Goal: Information Seeking & Learning: Learn about a topic

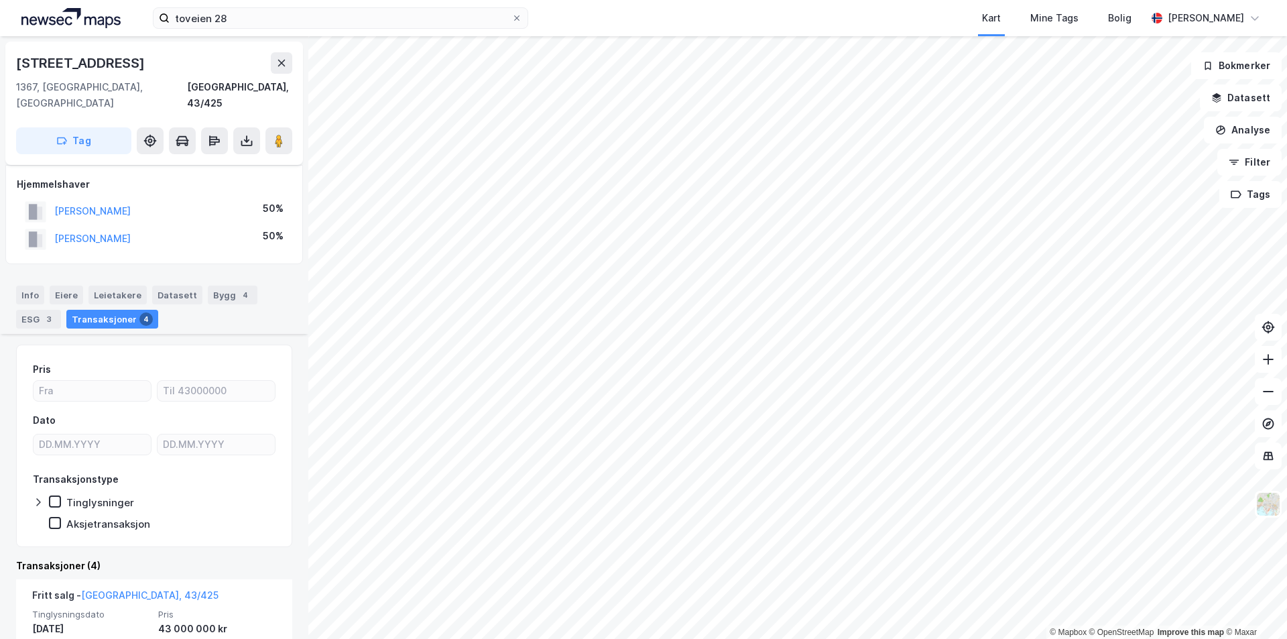
scroll to position [335, 0]
drag, startPoint x: 122, startPoint y: 62, endPoint x: 13, endPoint y: 62, distance: 108.6
click at [13, 62] on div "[STREET_ADDRESS]" at bounding box center [154, 103] width 298 height 123
copy div "[STREET_ADDRESS]"
click at [31, 286] on div "Info" at bounding box center [30, 295] width 28 height 19
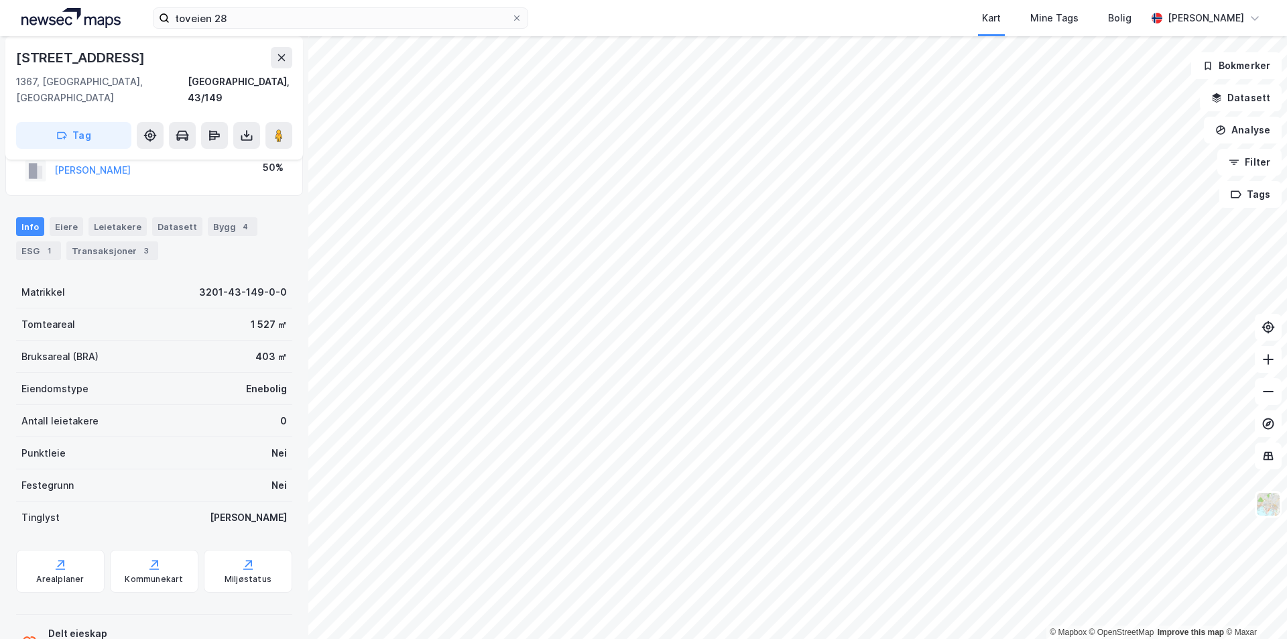
scroll to position [104, 0]
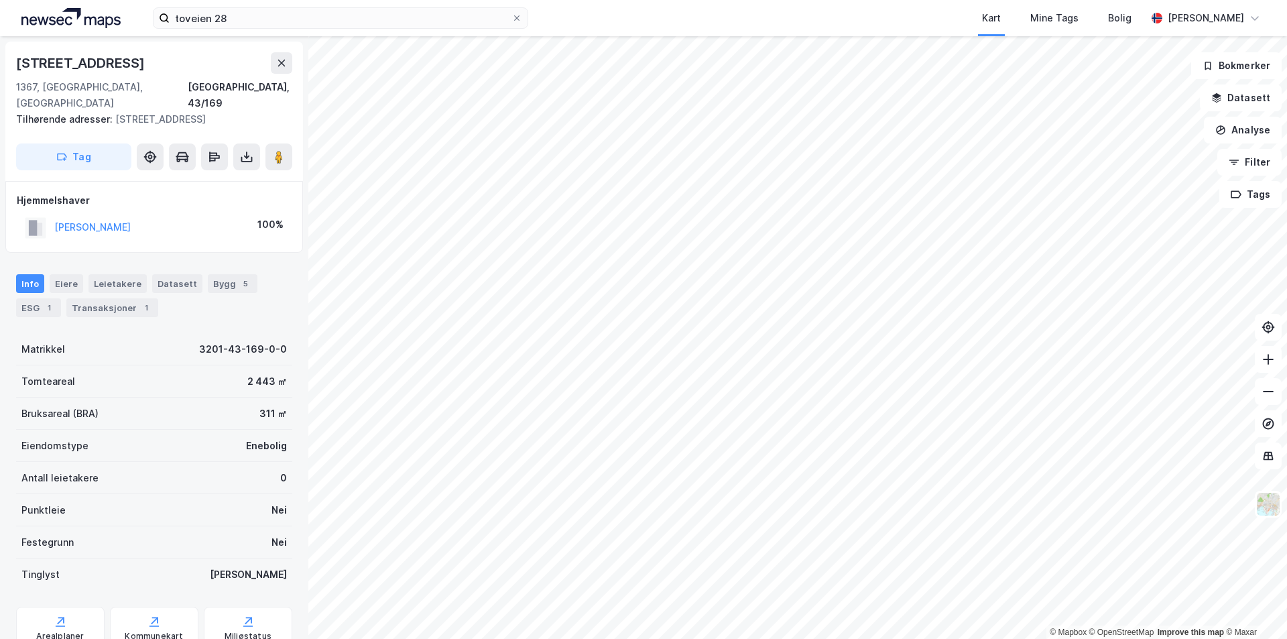
scroll to position [38, 0]
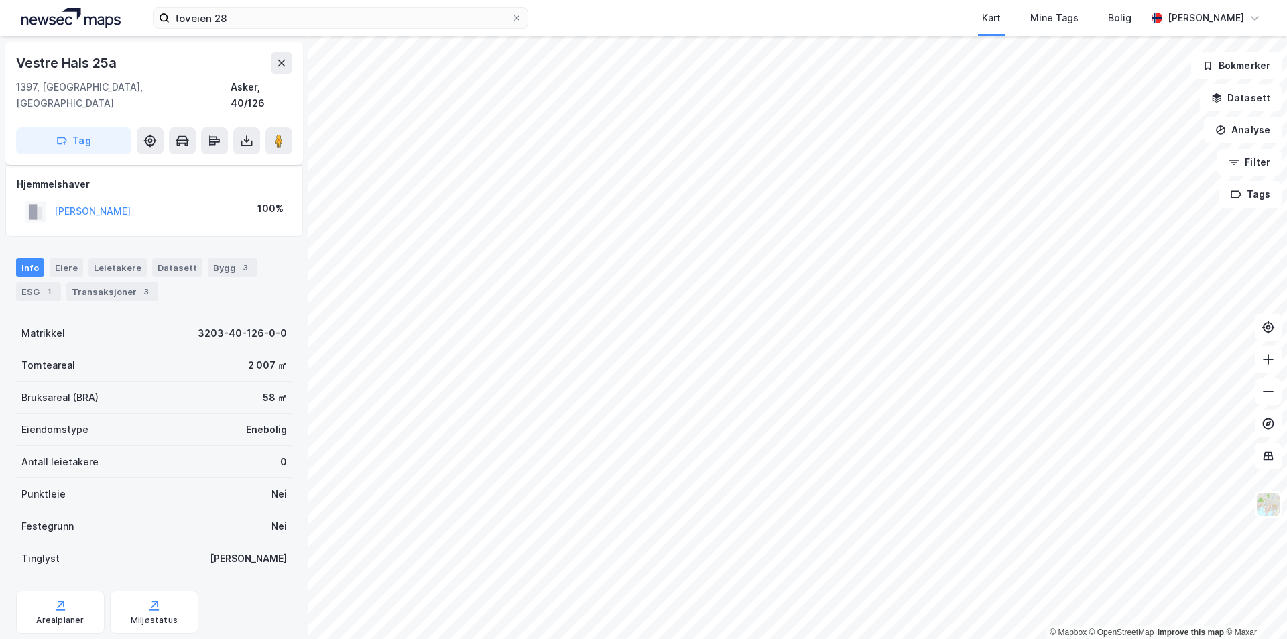
scroll to position [22, 0]
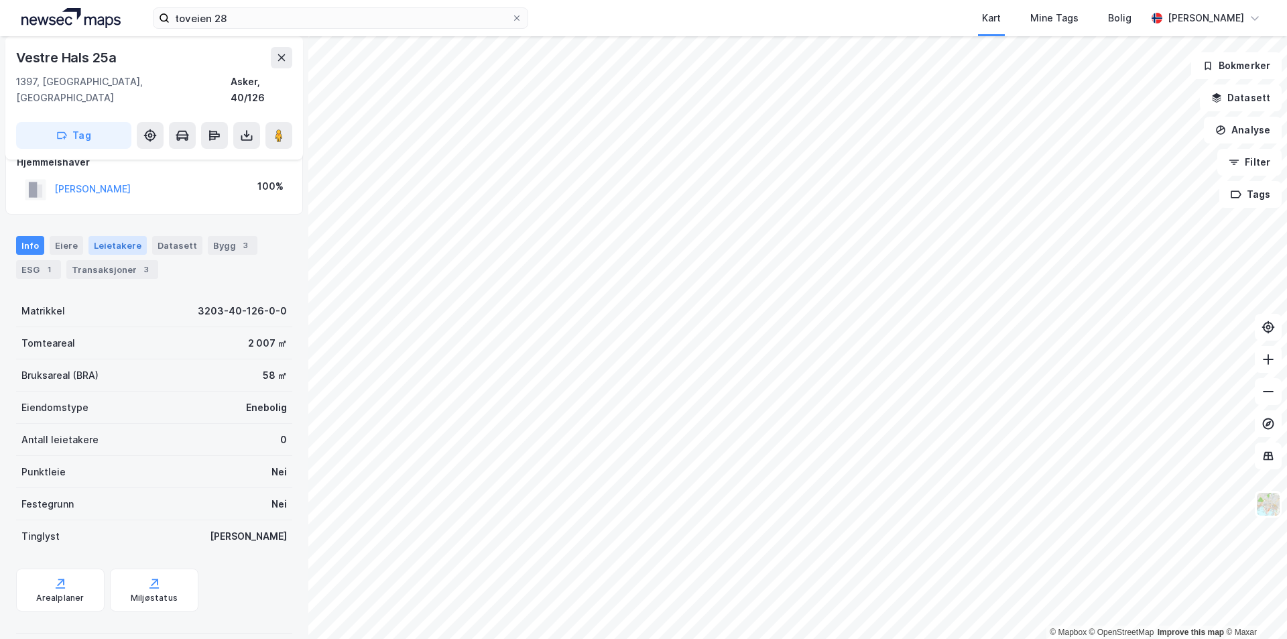
click at [95, 260] on div "Transaksjoner 3" at bounding box center [112, 269] width 92 height 19
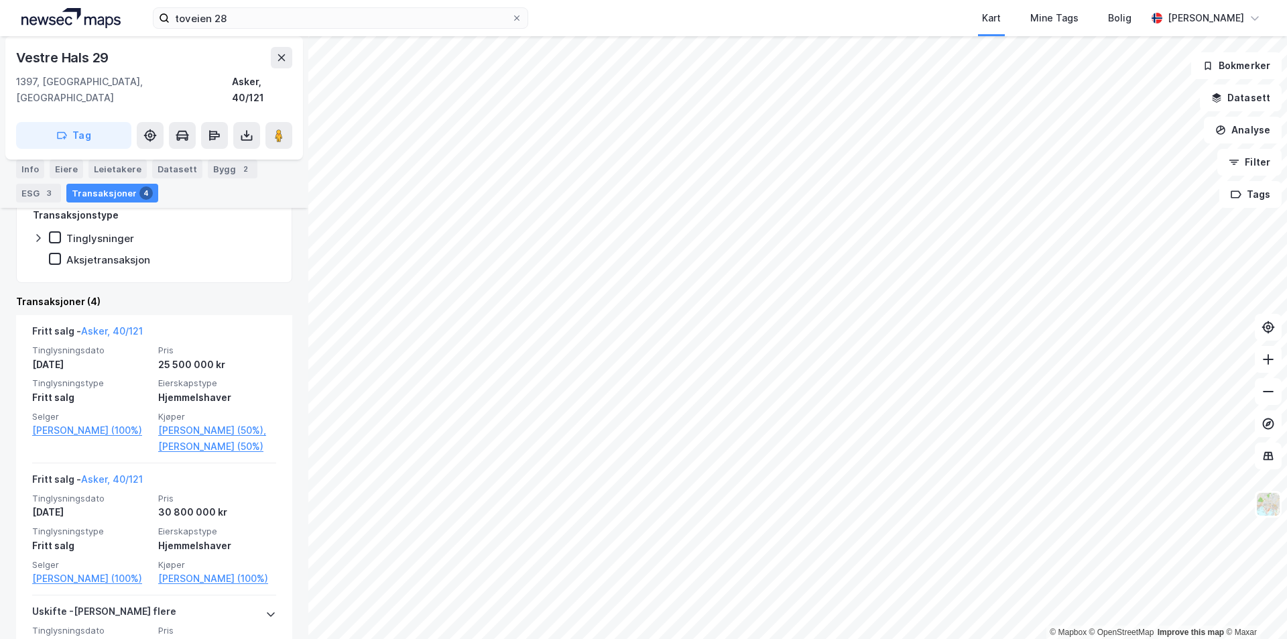
scroll to position [268, 0]
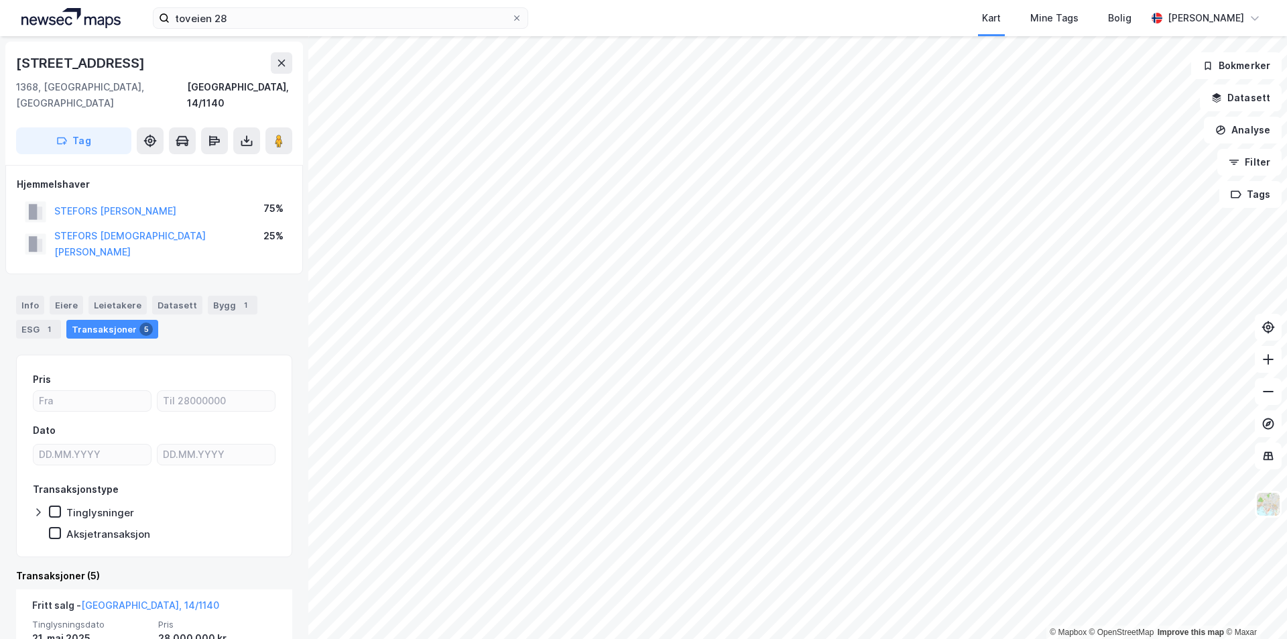
drag, startPoint x: 137, startPoint y: 64, endPoint x: 12, endPoint y: 64, distance: 124.7
click at [12, 64] on div "[PERSON_NAME][STREET_ADDRESS]" at bounding box center [154, 103] width 298 height 123
copy div "[STREET_ADDRESS]"
click at [38, 296] on div "Info" at bounding box center [30, 305] width 28 height 19
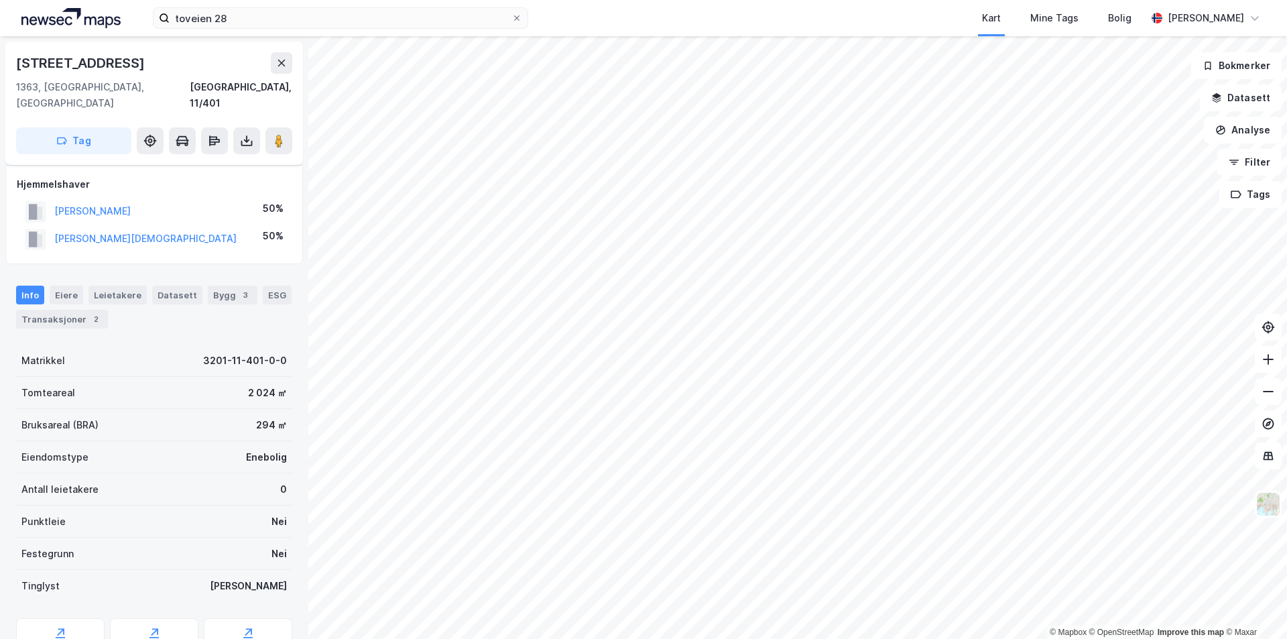
scroll to position [104, 0]
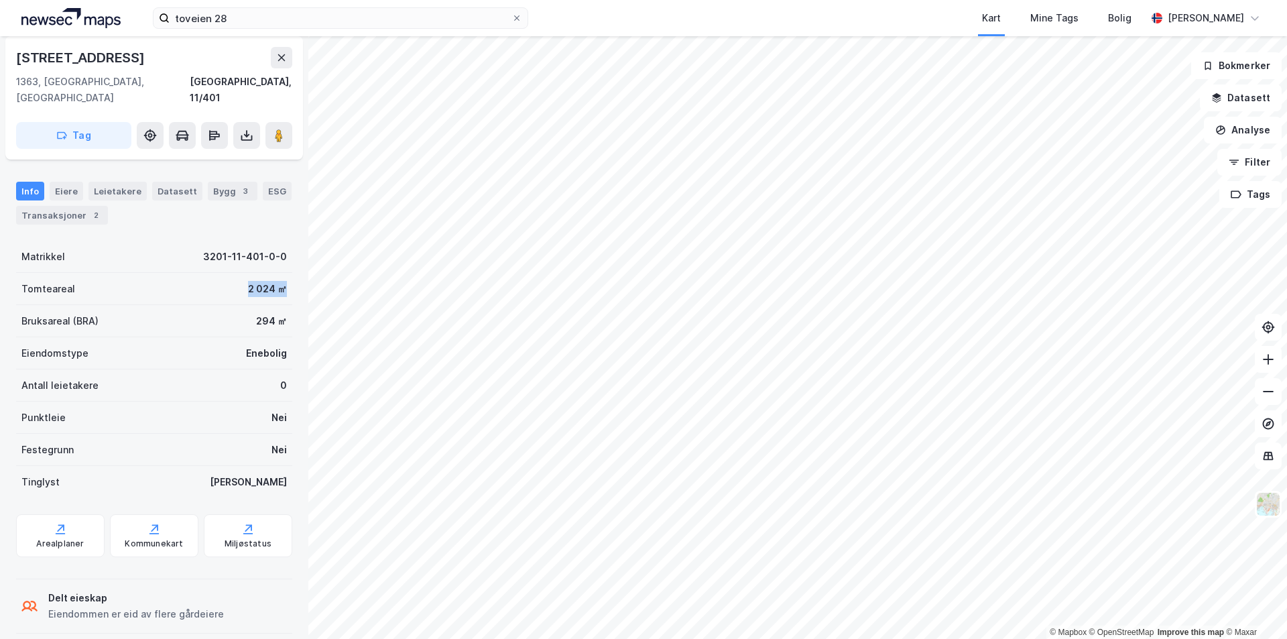
drag, startPoint x: 234, startPoint y: 267, endPoint x: 282, endPoint y: 271, distance: 48.4
click at [282, 271] on div "Sarbuvollveien 31 1363, [GEOGRAPHIC_DATA], [GEOGRAPHIC_DATA], 11/401 Tag Hjemme…" at bounding box center [154, 337] width 308 height 603
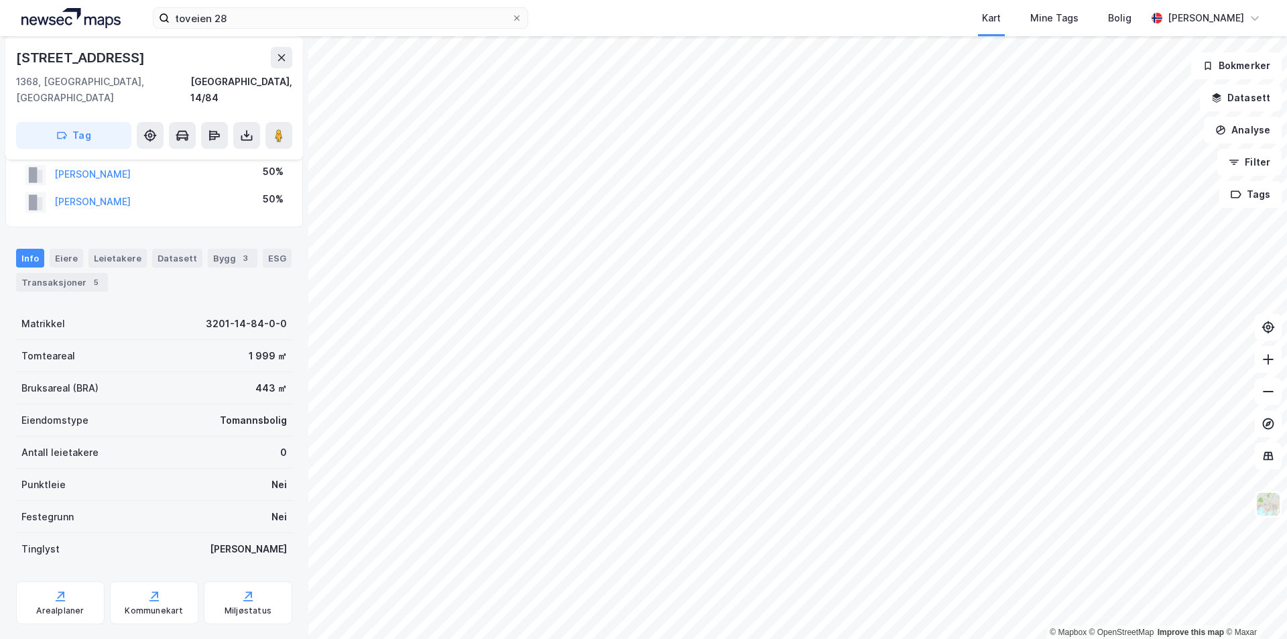
scroll to position [104, 0]
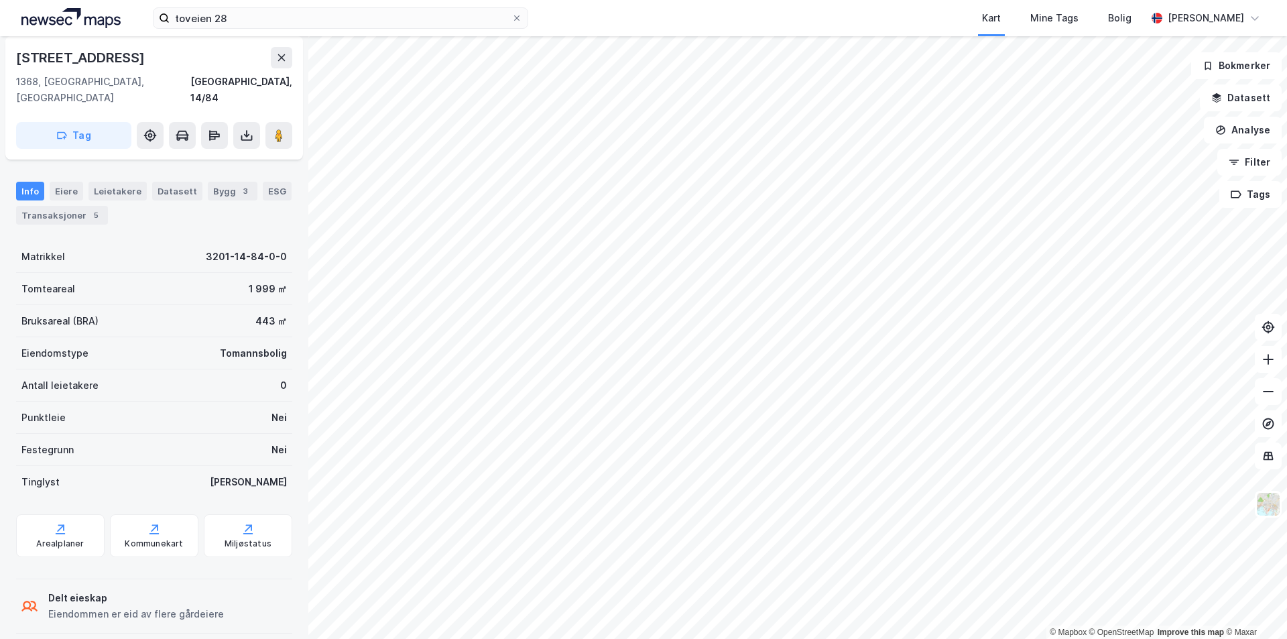
click at [54, 206] on div "Transaksjoner 5" at bounding box center [62, 215] width 92 height 19
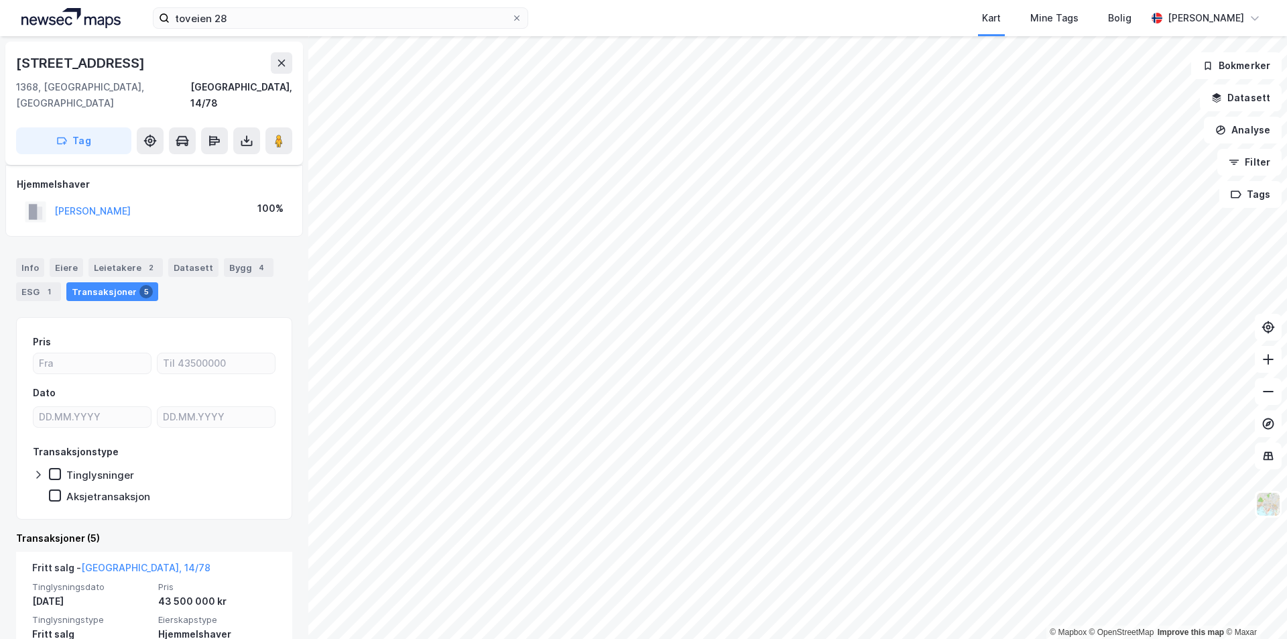
scroll to position [67, 0]
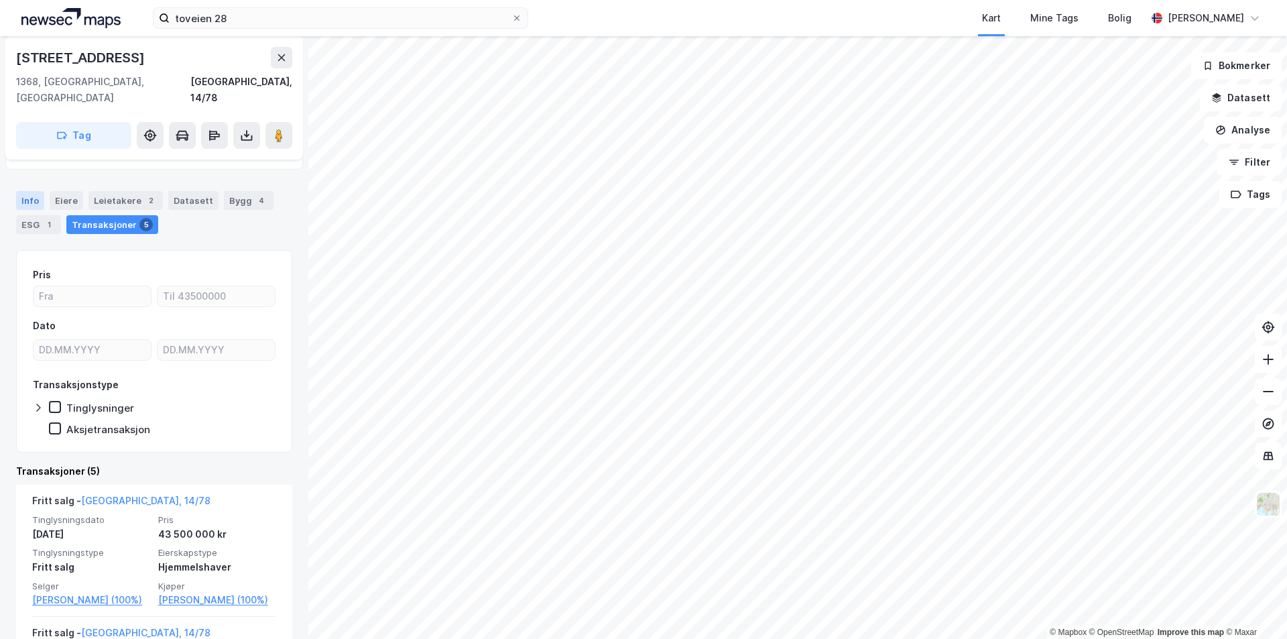
click at [32, 191] on div "Info" at bounding box center [30, 200] width 28 height 19
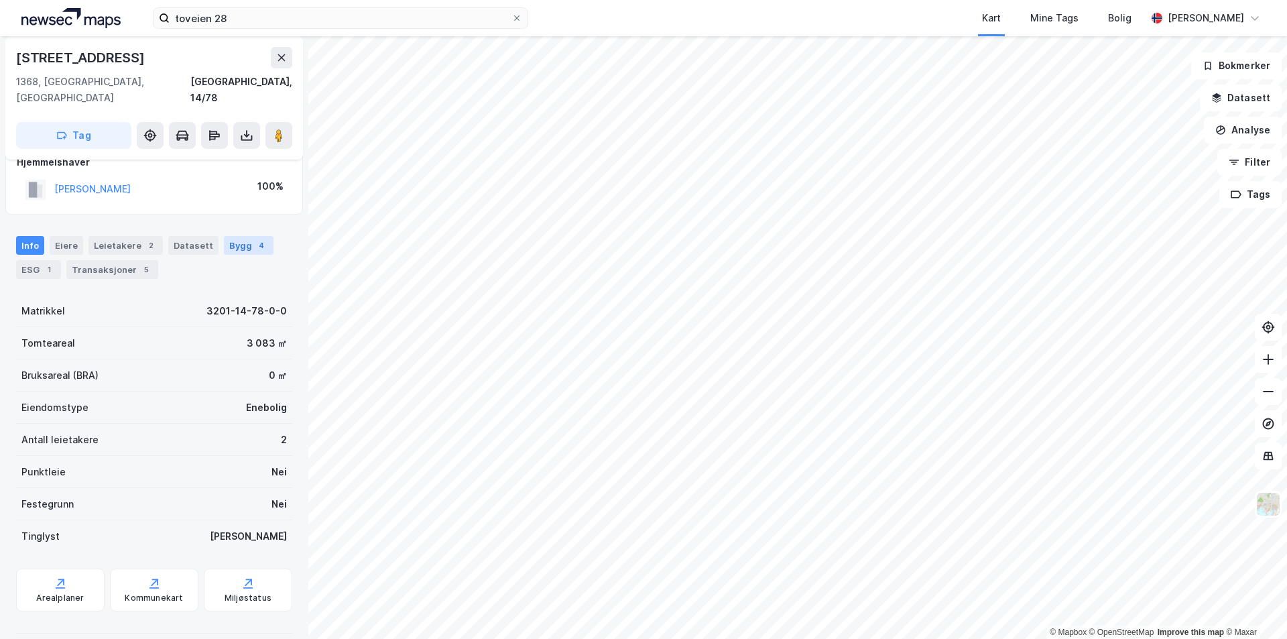
click at [229, 236] on div "Bygg 4" at bounding box center [249, 245] width 50 height 19
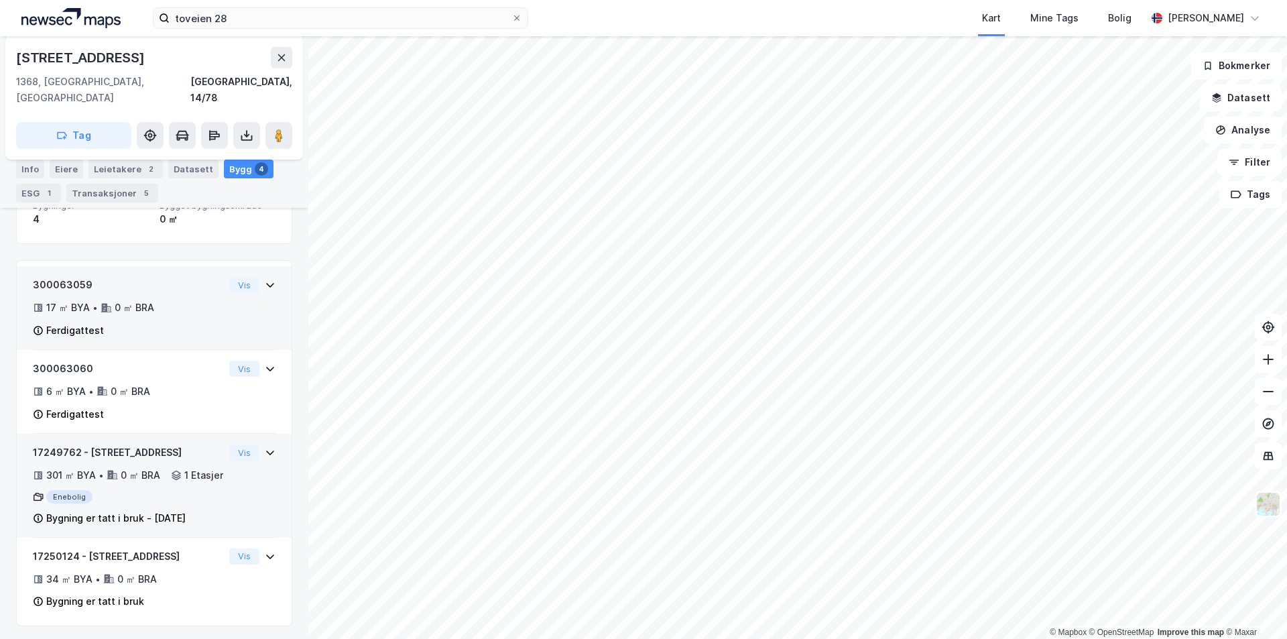
scroll to position [140, 0]
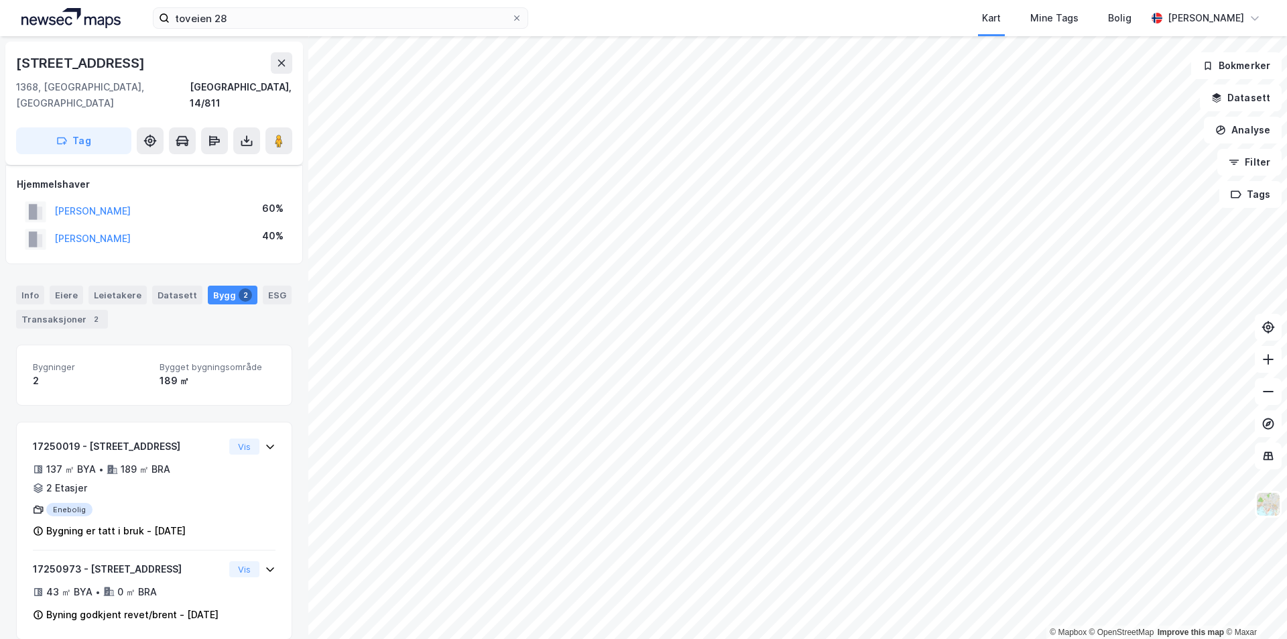
scroll to position [17, 0]
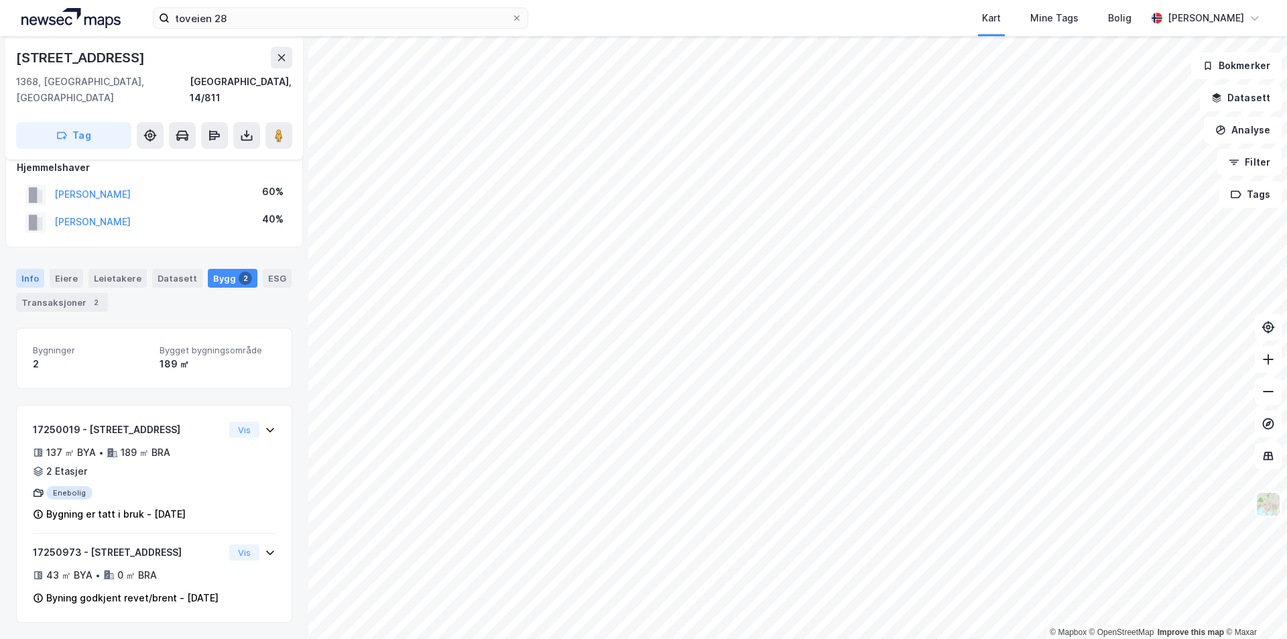
click at [26, 269] on div "Info" at bounding box center [30, 278] width 28 height 19
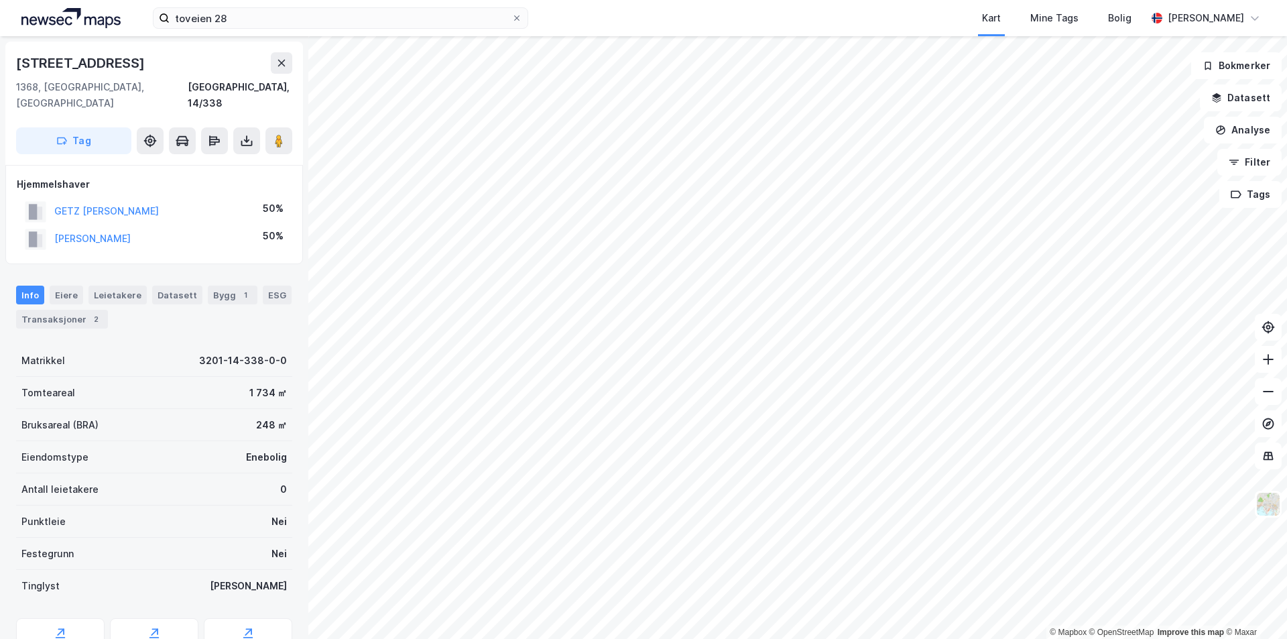
scroll to position [17, 0]
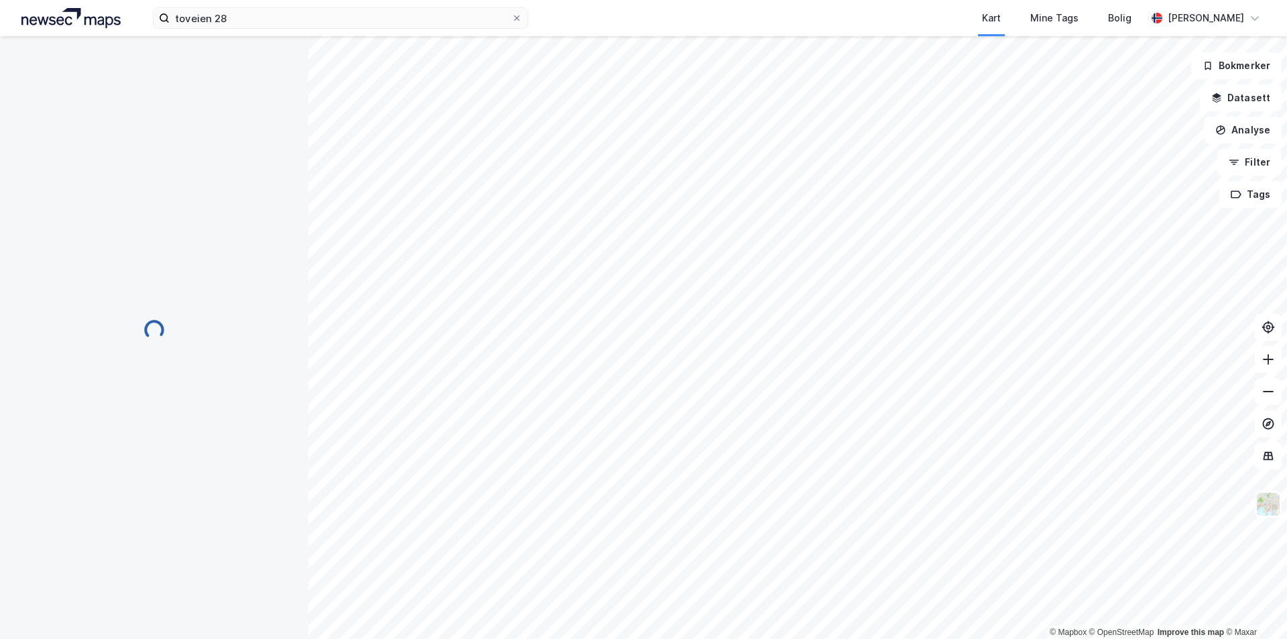
scroll to position [17, 0]
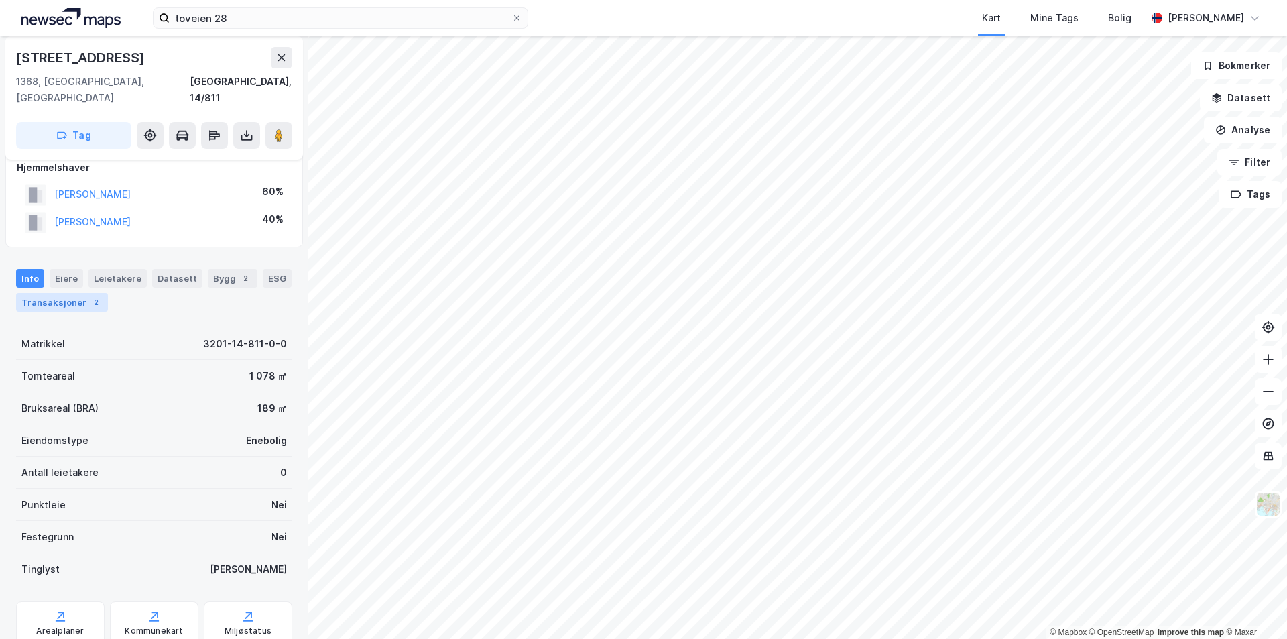
click at [58, 293] on div "Transaksjoner 2" at bounding box center [62, 302] width 92 height 19
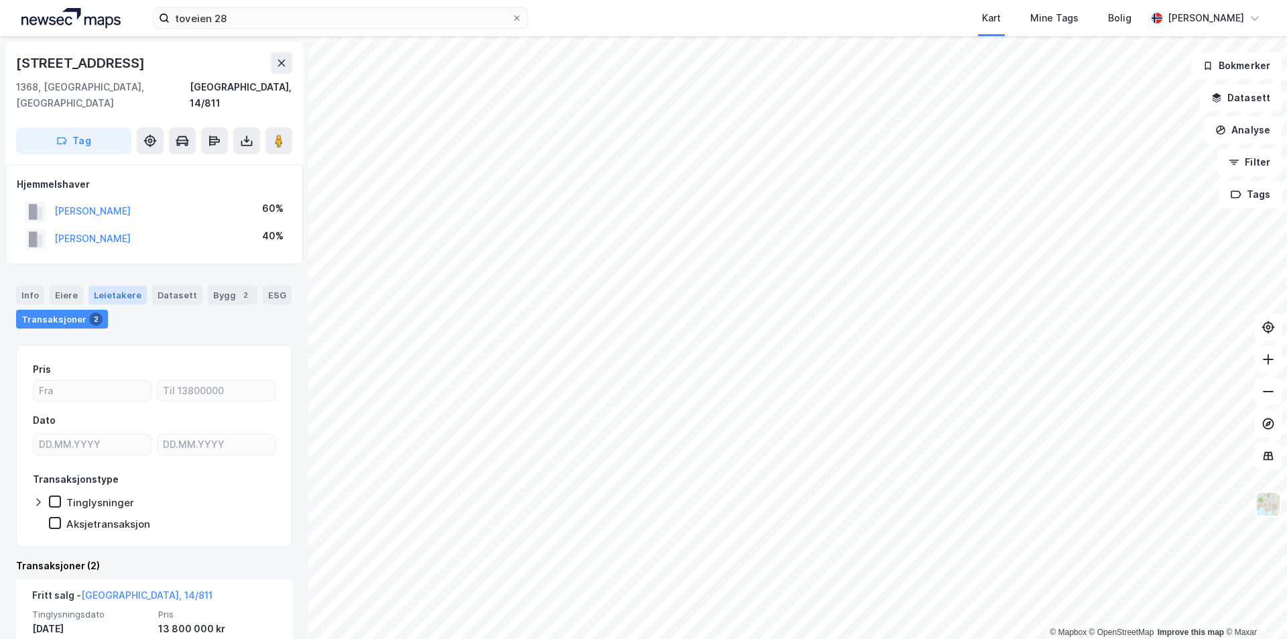
click at [115, 286] on div "Leietakere" at bounding box center [117, 295] width 58 height 19
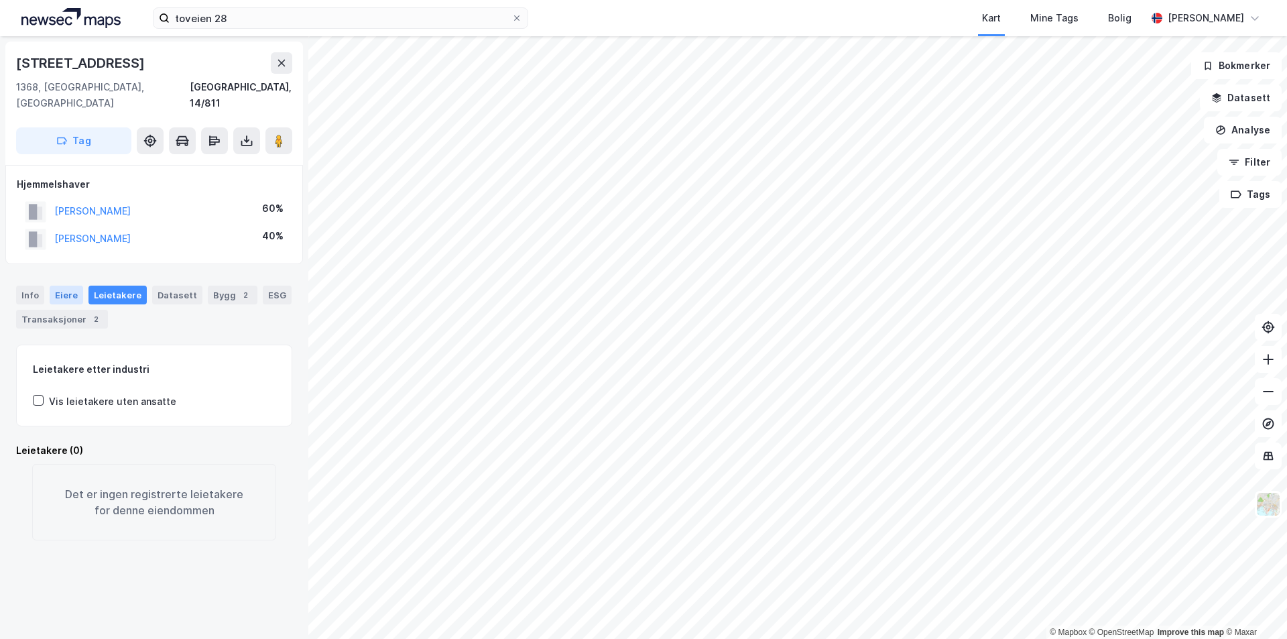
click at [62, 286] on div "Eiere" at bounding box center [67, 295] width 34 height 19
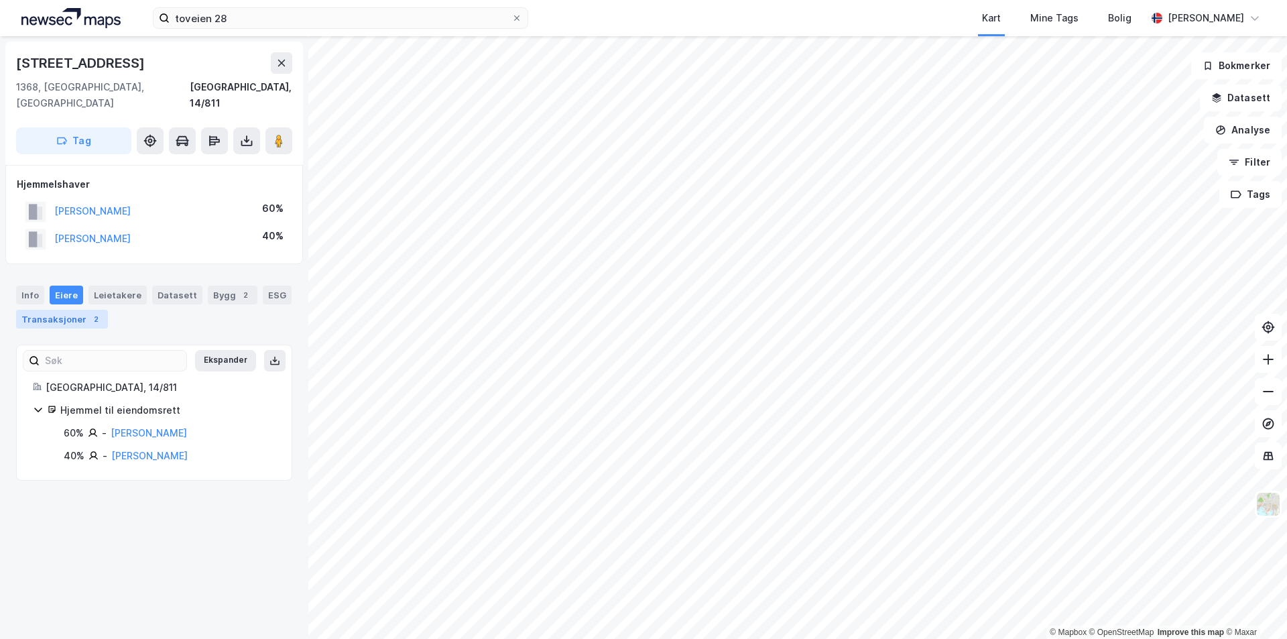
click at [47, 310] on div "Transaksjoner 2" at bounding box center [62, 319] width 92 height 19
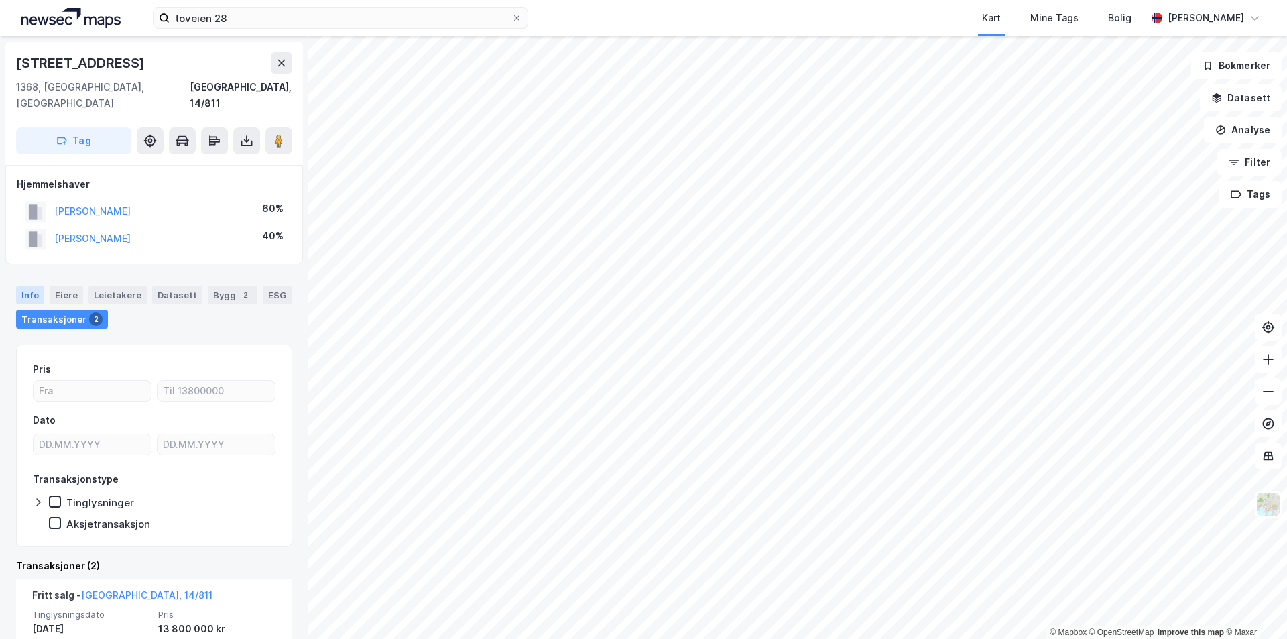
click at [37, 286] on div "Info" at bounding box center [30, 295] width 28 height 19
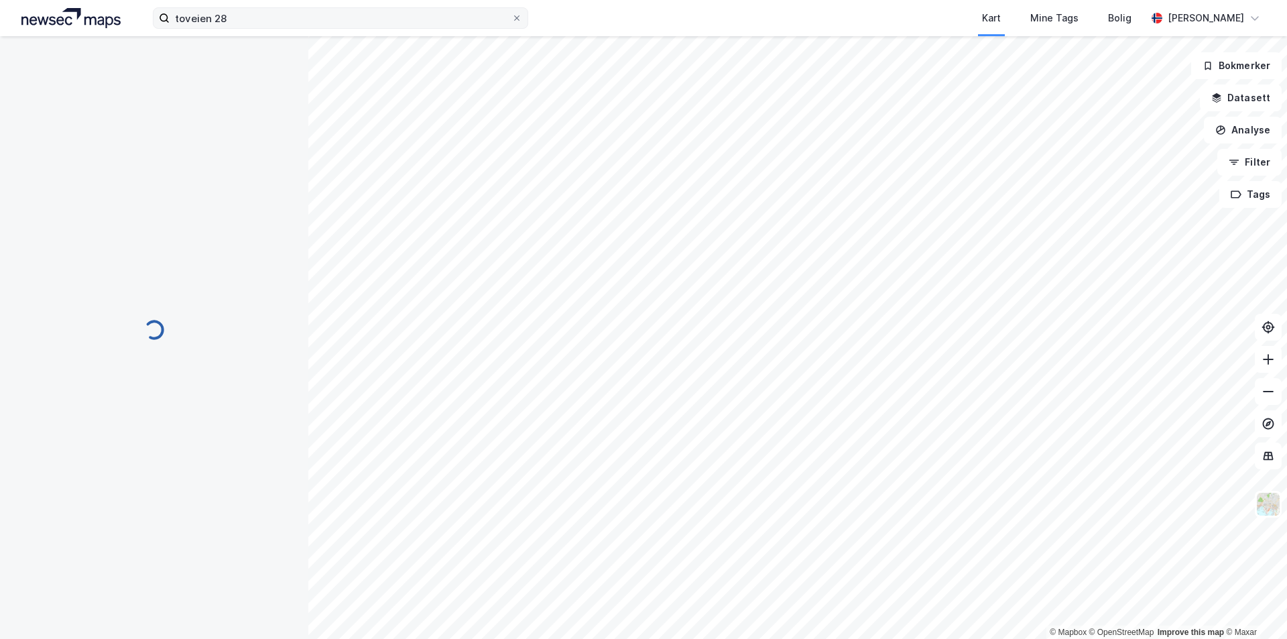
scroll to position [17, 0]
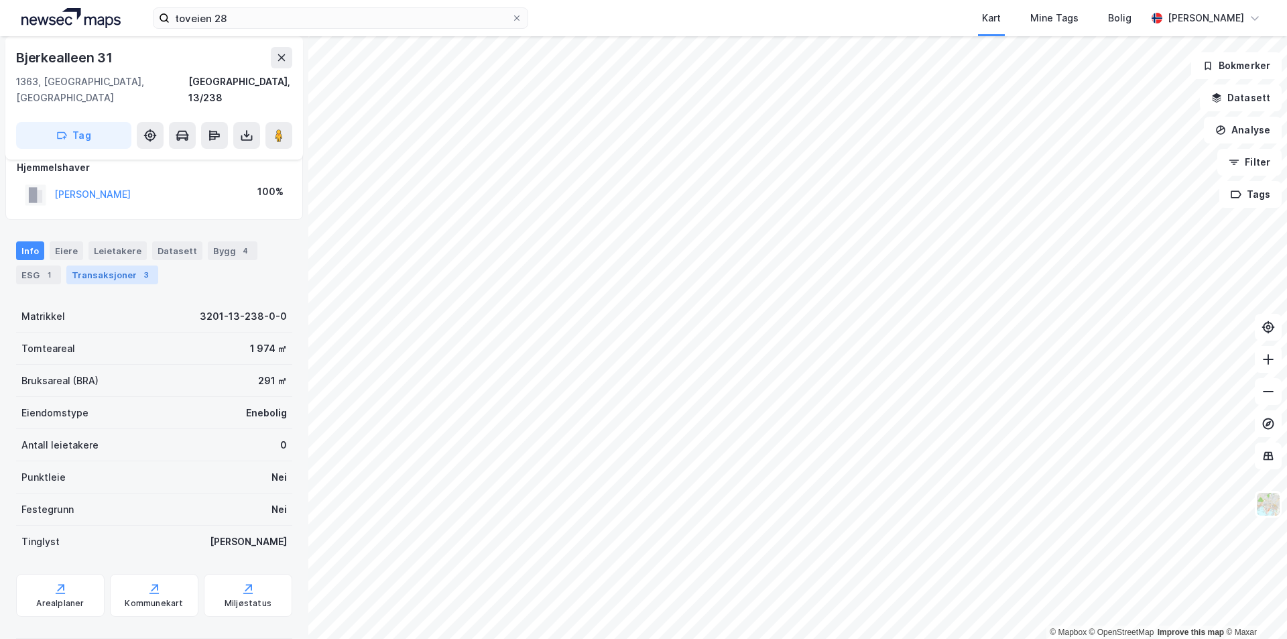
click at [120, 265] on div "Transaksjoner 3" at bounding box center [112, 274] width 92 height 19
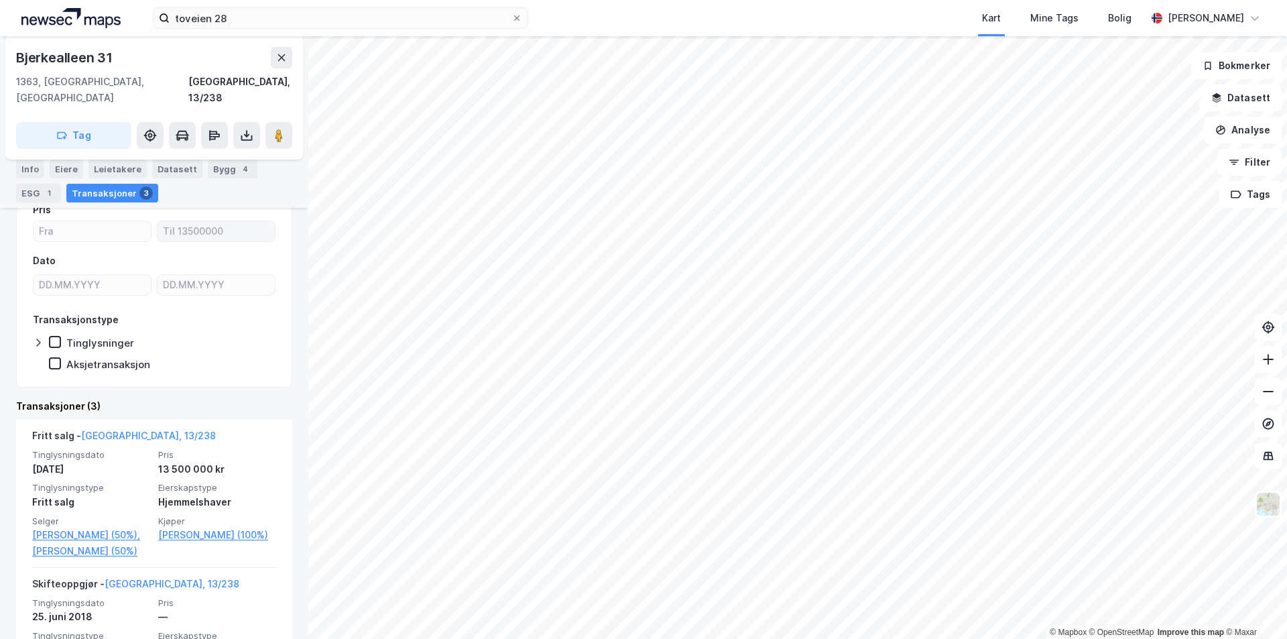
scroll to position [134, 0]
